Goal: Task Accomplishment & Management: Complete application form

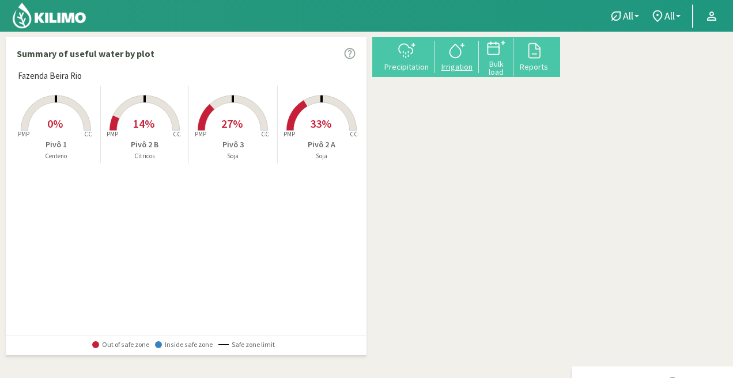
click at [466, 57] on icon at bounding box center [457, 50] width 18 height 18
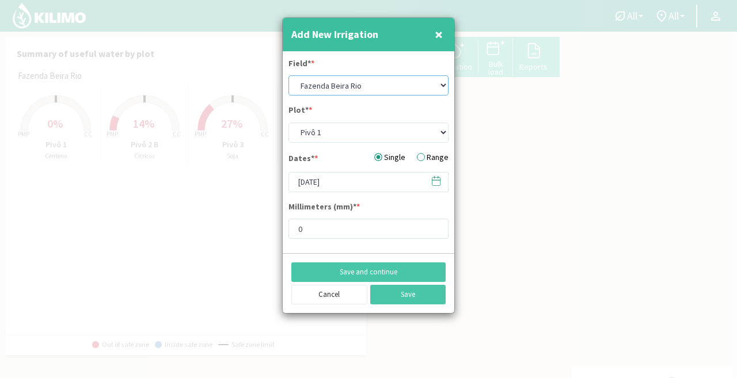
click at [343, 85] on select "Fazenda Beira Rio" at bounding box center [369, 85] width 160 height 20
click at [441, 84] on select "Fazenda Beira Rio" at bounding box center [369, 85] width 160 height 20
click at [363, 135] on select "Pivô 1 Pivô 2 A Pivô 2 B Pivô 3" at bounding box center [369, 133] width 160 height 20
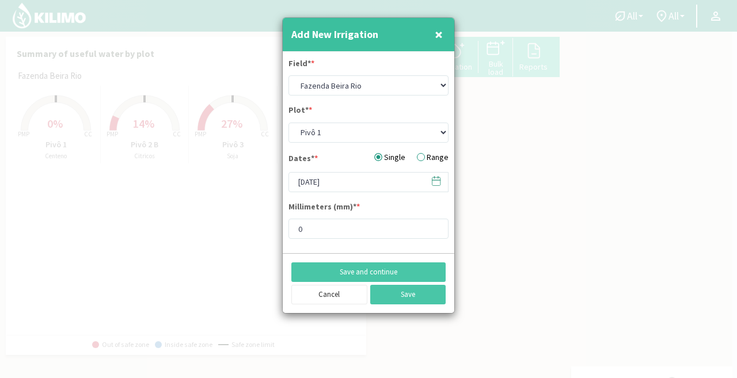
click at [169, 259] on div at bounding box center [368, 189] width 737 height 378
click at [174, 257] on div at bounding box center [368, 189] width 737 height 378
click at [431, 135] on select "Pivô 1 Pivô 2 A Pivô 2 B Pivô 3" at bounding box center [369, 133] width 160 height 20
click at [289, 123] on select "Pivô 1 Pivô 2 A Pivô 2 B Pivô 3" at bounding box center [369, 133] width 160 height 20
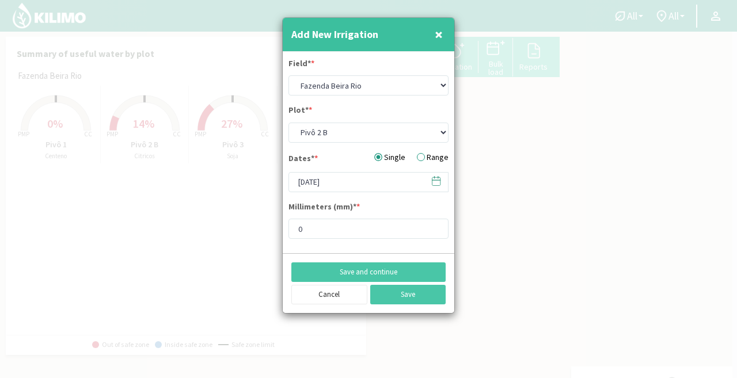
click at [30, 74] on div at bounding box center [368, 189] width 737 height 378
click at [435, 40] on span "×" at bounding box center [439, 34] width 8 height 19
select select "0: Object"
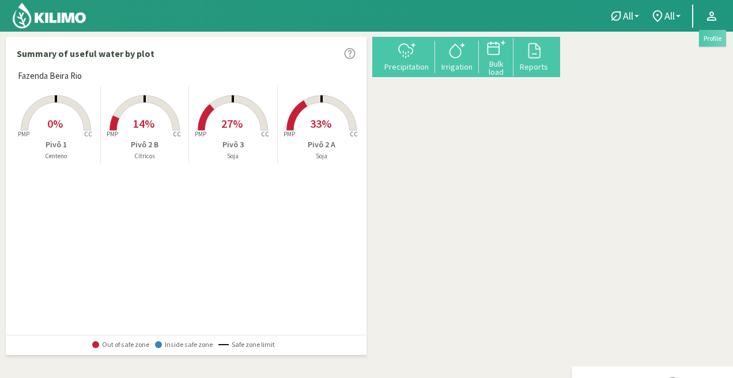
click at [721, 19] on link at bounding box center [711, 16] width 25 height 22
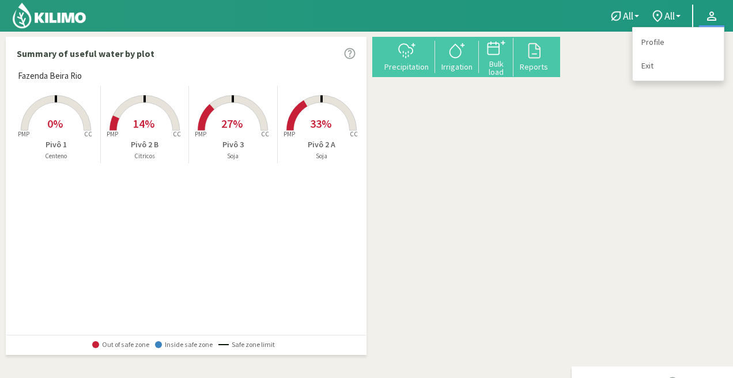
click at [566, 130] on div "+ − Leaflet | © Esri" at bounding box center [566, 166] width 0 height 259
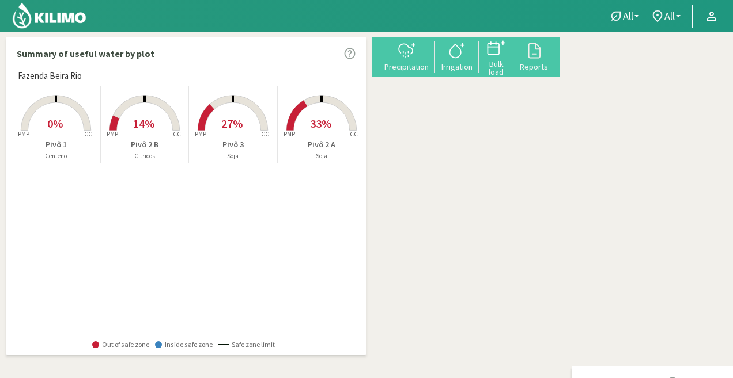
click at [674, 12] on span "All" at bounding box center [669, 16] width 10 height 12
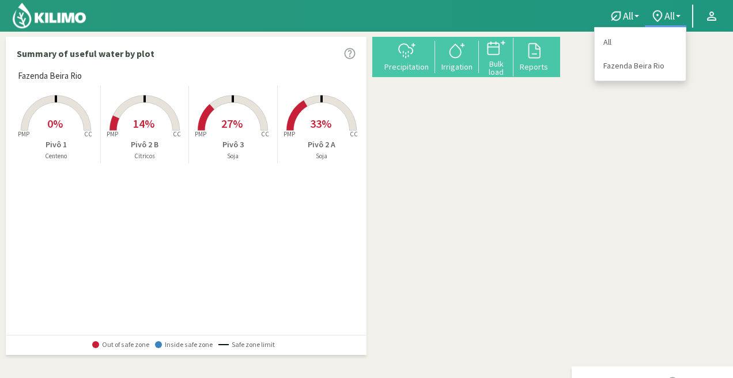
click at [674, 12] on span "All" at bounding box center [669, 16] width 10 height 12
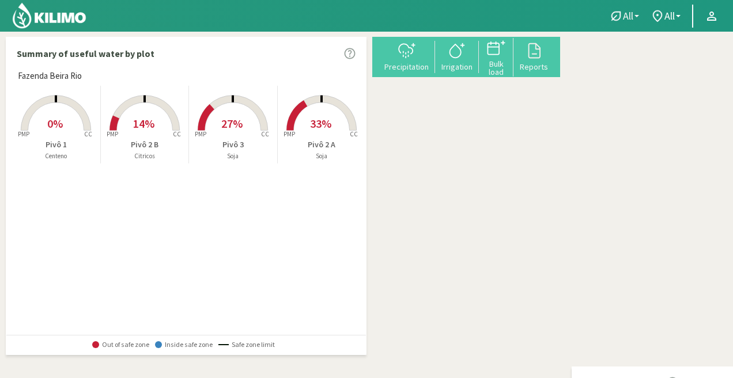
click at [628, 15] on span "All" at bounding box center [628, 16] width 10 height 12
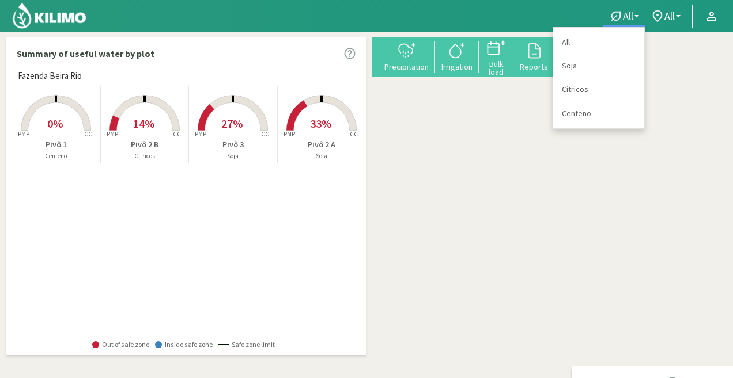
click at [628, 15] on span "All" at bounding box center [628, 16] width 10 height 12
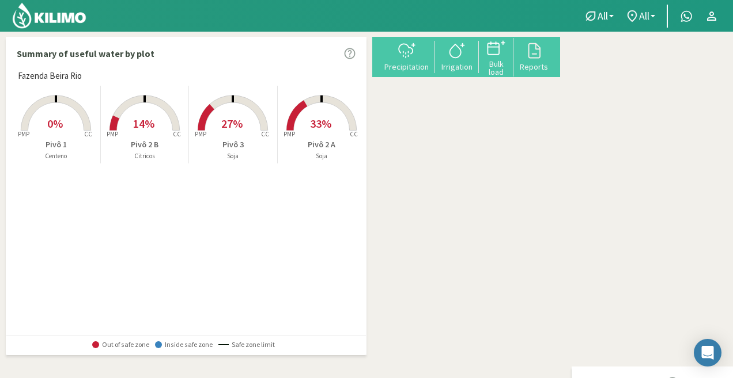
drag, startPoint x: 214, startPoint y: 229, endPoint x: 131, endPoint y: 209, distance: 85.9
click at [131, 214] on div "Fazenda Beira Rio Created with Highcharts 9.2.2 PMP CC 0% Pivô 1 Centeno Create…" at bounding box center [189, 202] width 354 height 265
drag, startPoint x: 629, startPoint y: 0, endPoint x: 517, endPoint y: 191, distance: 221.8
click at [566, 191] on div "+ − Leaflet | © Esri" at bounding box center [566, 166] width 0 height 259
click at [390, 73] on div "Precipitação Irrigação Carga a granel Relatórios" at bounding box center [469, 57] width 194 height 40
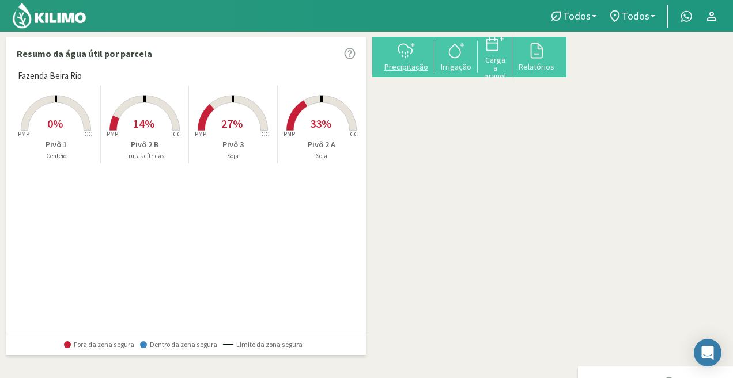
click at [428, 63] on font "Precipitação" at bounding box center [406, 67] width 44 height 10
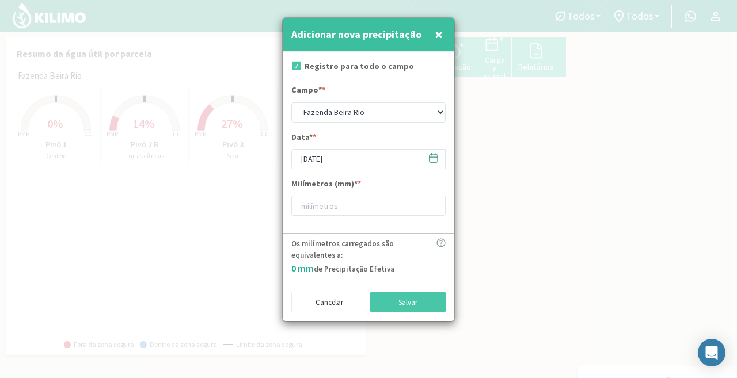
click at [440, 35] on font "×" at bounding box center [439, 34] width 8 height 19
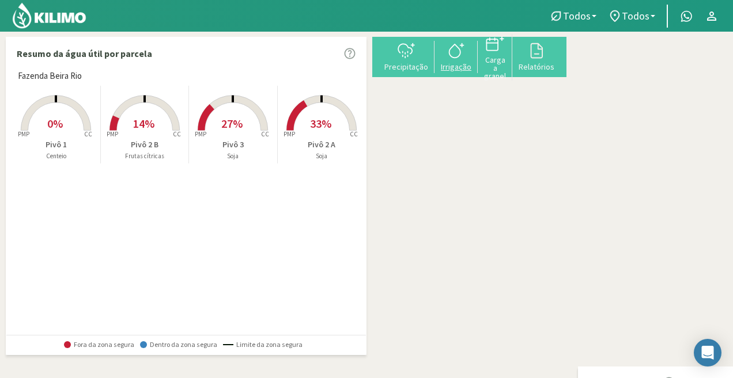
click at [474, 58] on div at bounding box center [456, 50] width 36 height 18
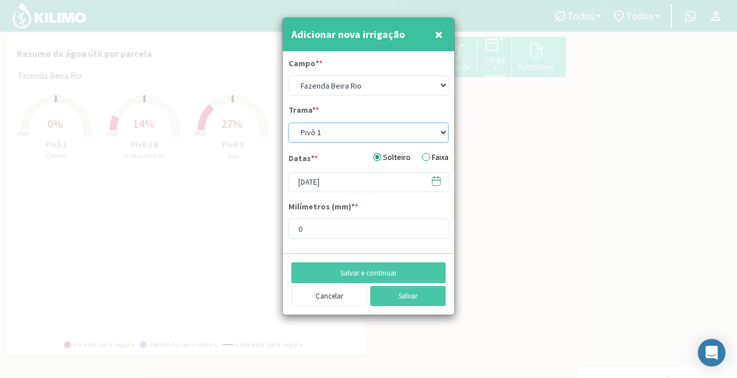
click at [335, 135] on select "Pivô 1 Pivô 2 A Pivô 2 B Pivô 3" at bounding box center [369, 133] width 160 height 20
select select "2: Object"
click at [289, 123] on select "Pivô 1 Pivô 2 A Pivô 2 B Pivô 3" at bounding box center [369, 133] width 160 height 20
click at [353, 187] on input "[DATE]" at bounding box center [369, 182] width 160 height 20
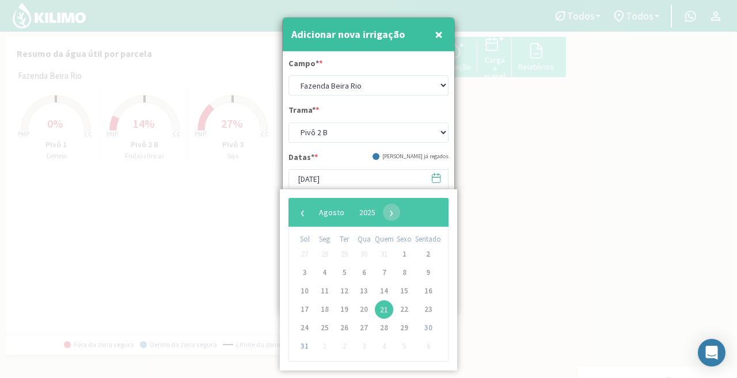
click at [348, 151] on div "Datas* * [PERSON_NAME] já regados" at bounding box center [369, 160] width 160 height 18
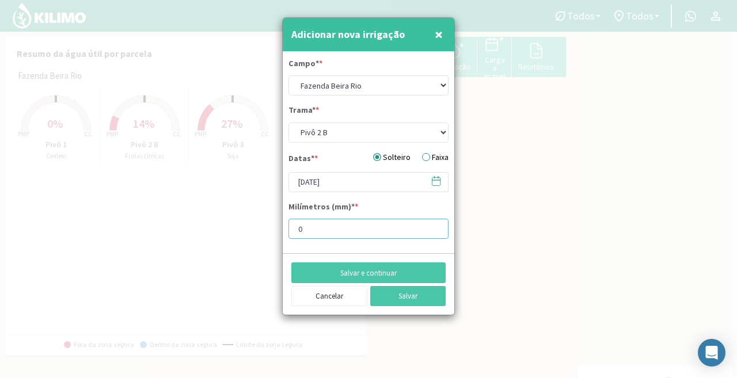
click at [357, 234] on input "0" at bounding box center [369, 229] width 160 height 20
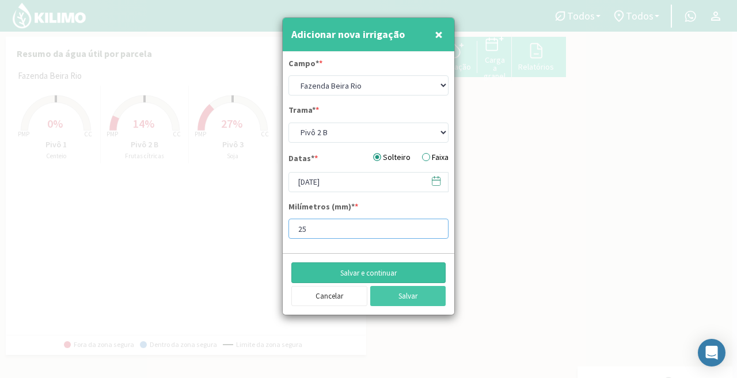
type input "25"
click at [409, 272] on button "Salvar e continuar" at bounding box center [368, 273] width 154 height 20
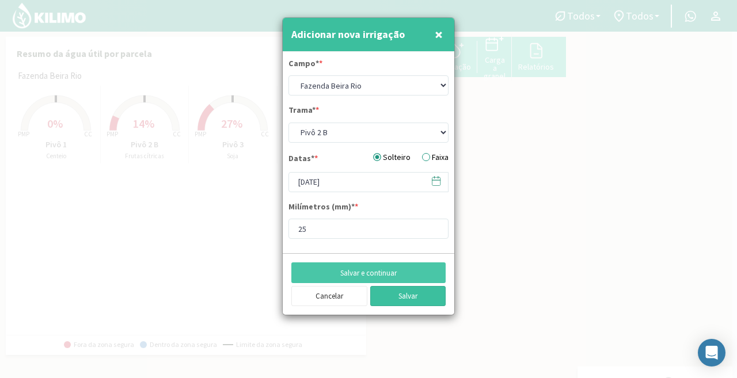
click at [422, 295] on button "Salvar" at bounding box center [408, 296] width 76 height 20
click at [410, 290] on button "Salvar" at bounding box center [408, 296] width 76 height 20
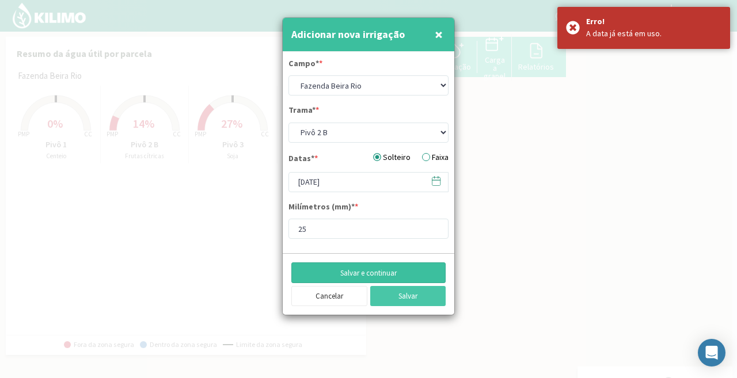
click at [410, 277] on button "Salvar e continuar" at bounding box center [368, 273] width 154 height 20
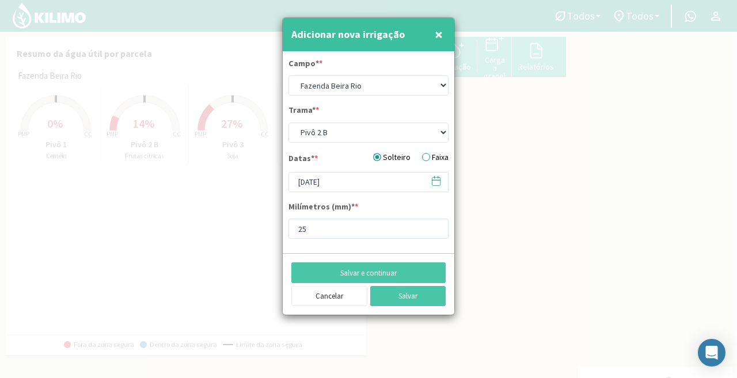
click at [433, 182] on icon at bounding box center [436, 181] width 11 height 11
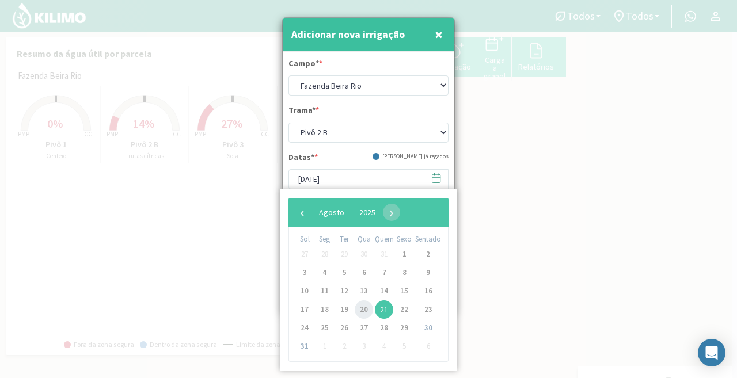
click at [367, 311] on span "20" at bounding box center [364, 310] width 18 height 18
type input "20/08/2025"
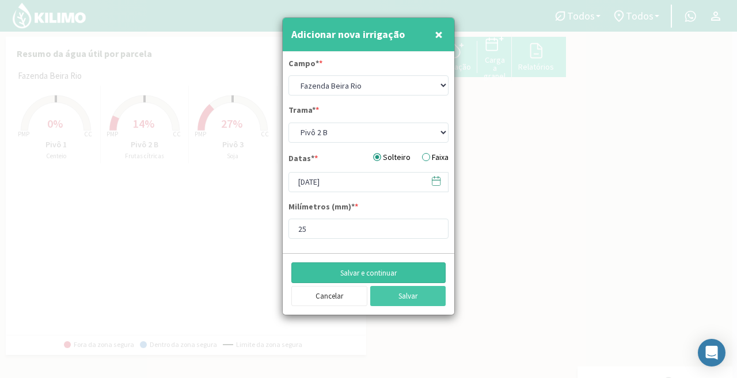
click at [401, 282] on button "Salvar e continuar" at bounding box center [368, 273] width 154 height 20
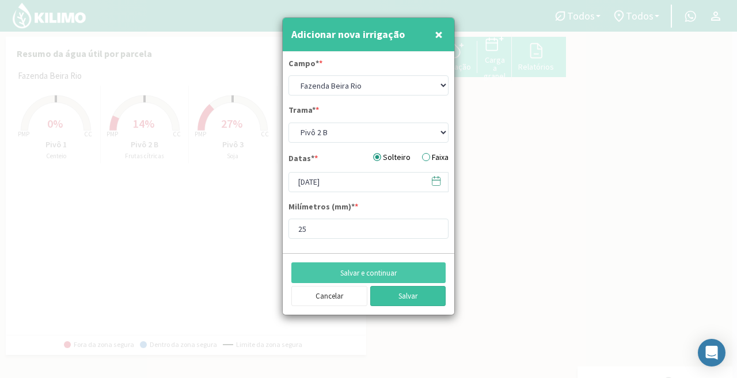
click at [391, 302] on button "Salvar" at bounding box center [408, 296] width 76 height 20
click at [425, 159] on label "Faixa" at bounding box center [435, 157] width 26 height 12
click at [0, 0] on input "Faixa" at bounding box center [0, 0] width 0 height 0
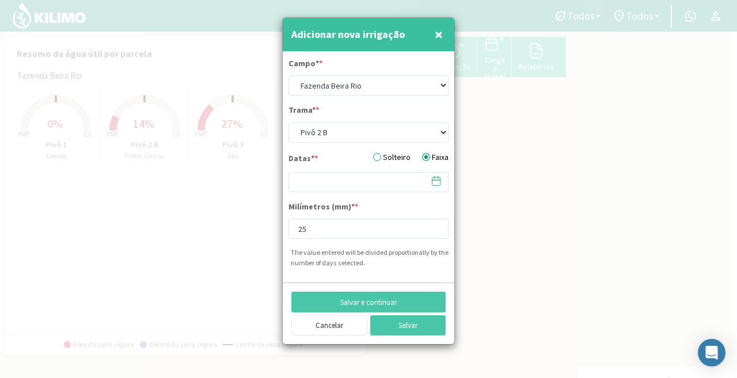
select select "0: Object"
type input "0"
click at [404, 154] on font "Solteiro" at bounding box center [397, 157] width 28 height 10
click at [0, 0] on input "Solteiro" at bounding box center [0, 0] width 0 height 0
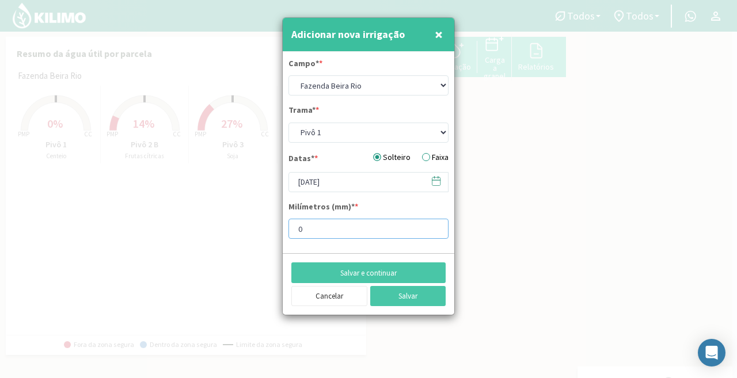
click at [359, 232] on input "0" at bounding box center [369, 229] width 160 height 20
type input "0"
type input "25"
click at [415, 301] on button "Salvar" at bounding box center [408, 296] width 76 height 20
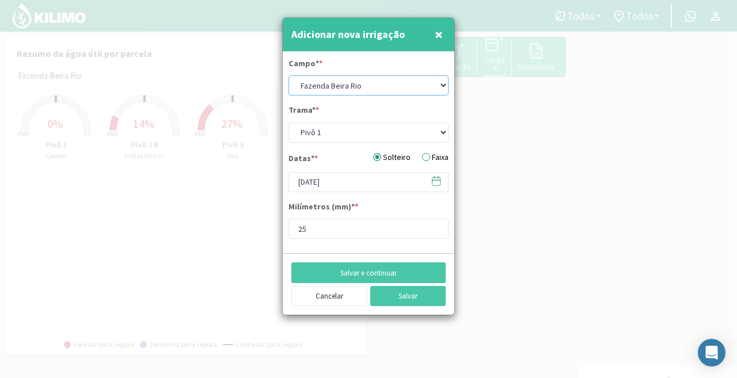
click at [374, 86] on select "Fazenda Beira Rio" at bounding box center [369, 85] width 160 height 20
click at [376, 86] on select "Fazenda Beira Rio" at bounding box center [369, 85] width 160 height 20
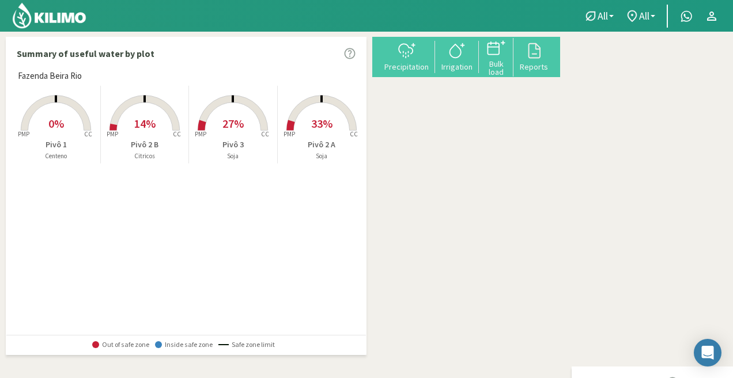
type input "0"
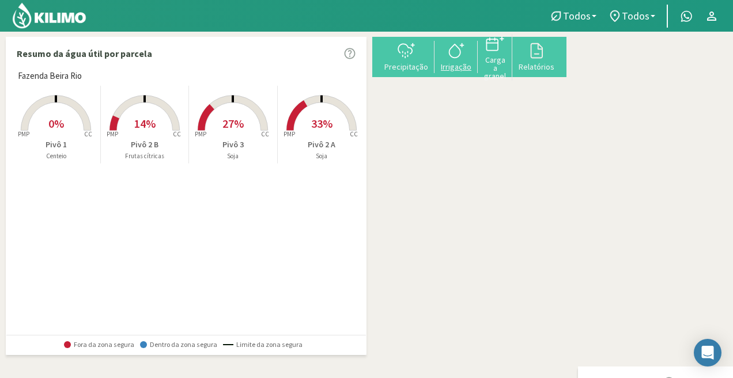
click at [474, 64] on div "Irrigação" at bounding box center [456, 67] width 36 height 8
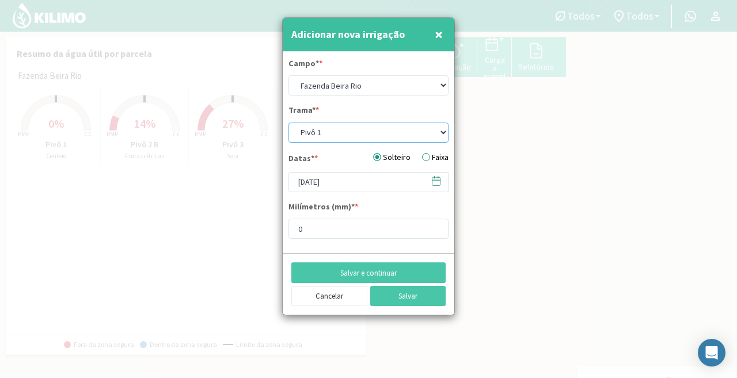
click at [377, 131] on select "Pivô 1 Pivô 2 A Pivô 2 B Pivô 3" at bounding box center [369, 133] width 160 height 20
select select "2: Object"
click at [289, 123] on select "Pivô 1 Pivô 2 A Pivô 2 B Pivô 3" at bounding box center [369, 133] width 160 height 20
click at [377, 224] on input "0" at bounding box center [369, 229] width 160 height 20
type input "25"
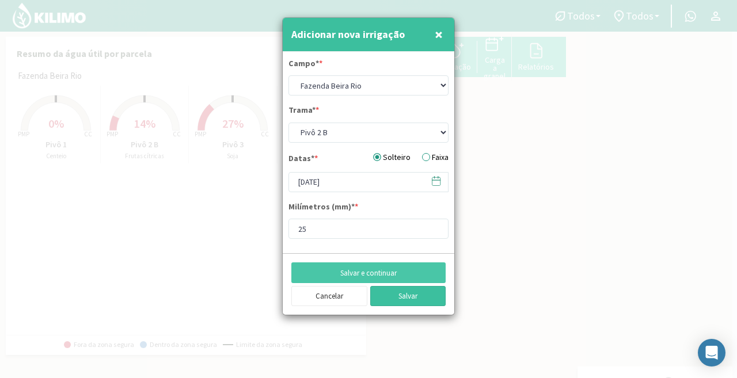
click at [431, 297] on button "Salvar" at bounding box center [408, 296] width 76 height 20
click at [433, 156] on font "Faixa" at bounding box center [440, 157] width 17 height 10
click at [0, 0] on input "Faixa" at bounding box center [0, 0] width 0 height 0
select select "0: Object"
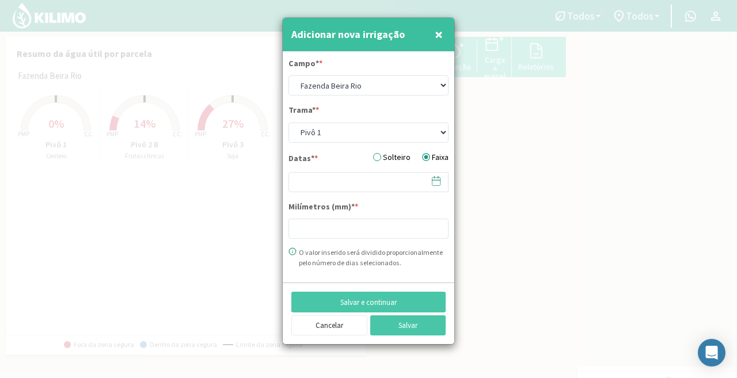
type input "0"
click at [397, 225] on input "0" at bounding box center [369, 229] width 160 height 20
click at [369, 194] on div "Datas* * Solteiro Faixa Milímetros (mm)* * 0 O valor inserido será dividido pro…" at bounding box center [369, 210] width 160 height 118
click at [370, 185] on input at bounding box center [369, 182] width 160 height 20
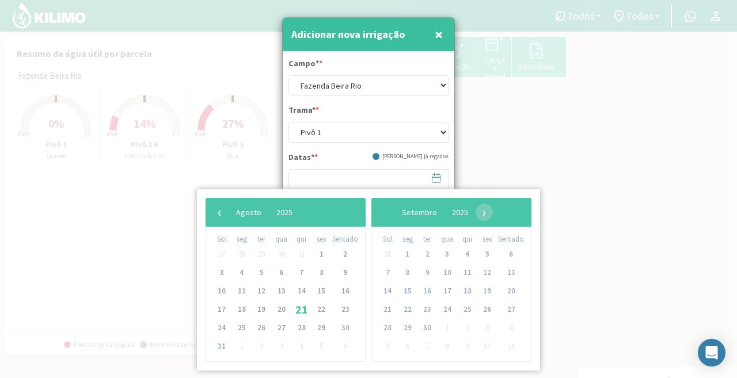
click at [395, 161] on div "Datas* * [PERSON_NAME] já regados" at bounding box center [369, 160] width 160 height 18
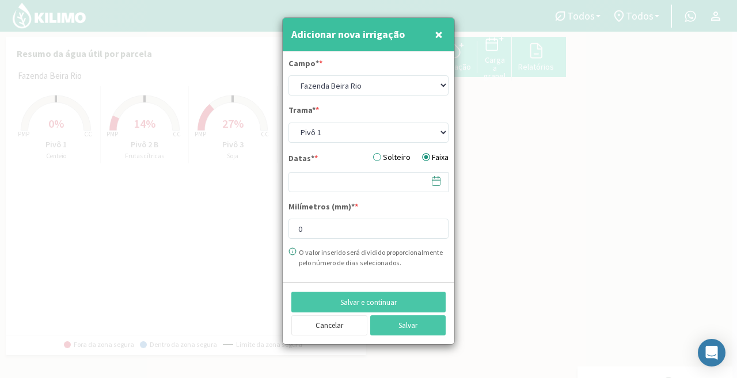
click at [394, 162] on font "Solteiro" at bounding box center [397, 157] width 28 height 12
click at [0, 0] on input "Solteiro" at bounding box center [0, 0] width 0 height 0
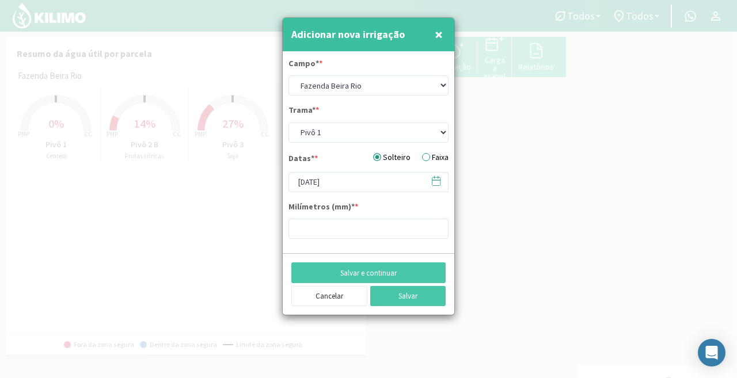
type input "0"
click at [358, 236] on input "0" at bounding box center [369, 229] width 160 height 20
type input "25"
click at [437, 179] on icon at bounding box center [436, 181] width 11 height 11
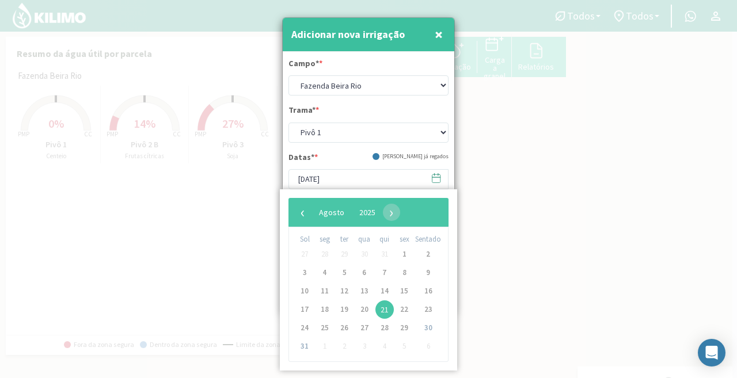
click at [241, 171] on div at bounding box center [368, 189] width 737 height 378
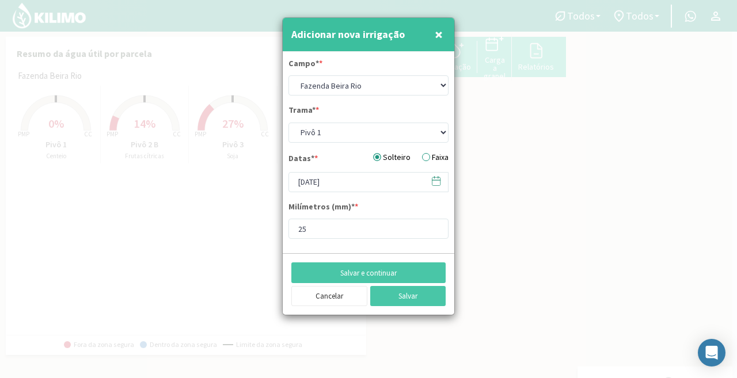
click at [244, 176] on div at bounding box center [368, 189] width 737 height 378
click at [390, 295] on button "Salvar" at bounding box center [408, 296] width 76 height 20
drag, startPoint x: 414, startPoint y: 165, endPoint x: 509, endPoint y: 74, distance: 131.6
click at [509, 74] on div at bounding box center [368, 189] width 737 height 378
